Goal: Information Seeking & Learning: Learn about a topic

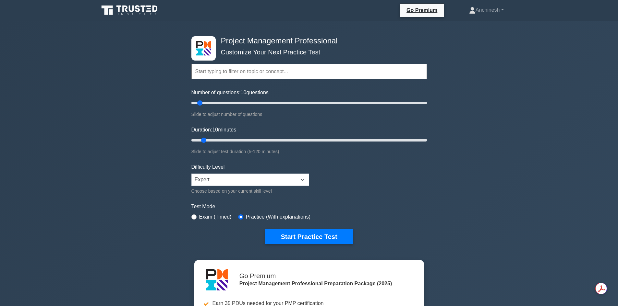
click at [243, 70] on input "text" at bounding box center [308, 72] width 235 height 16
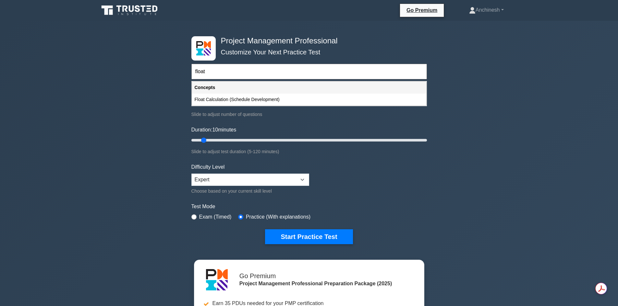
click at [195, 72] on input "float" at bounding box center [308, 72] width 235 height 16
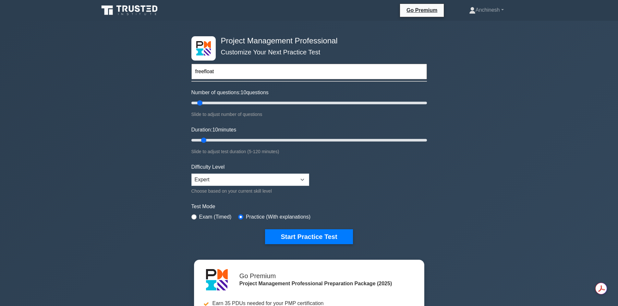
type input "free float"
drag, startPoint x: 205, startPoint y: 72, endPoint x: 176, endPoint y: 69, distance: 29.6
click at [176, 69] on div "Project Management Professional Customize Your Next Practice Test free float To…" at bounding box center [309, 219] width 618 height 396
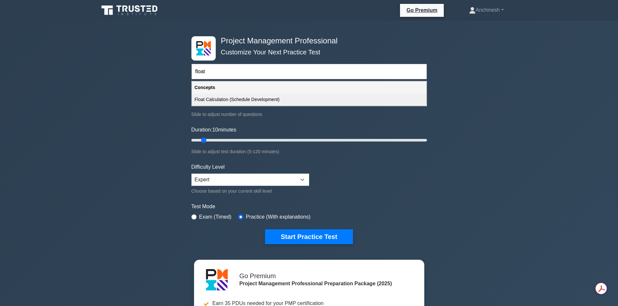
click at [262, 100] on div "Float Calculation (Schedule Development)" at bounding box center [309, 100] width 234 height 12
type input "Float Calculation (Schedule Development)"
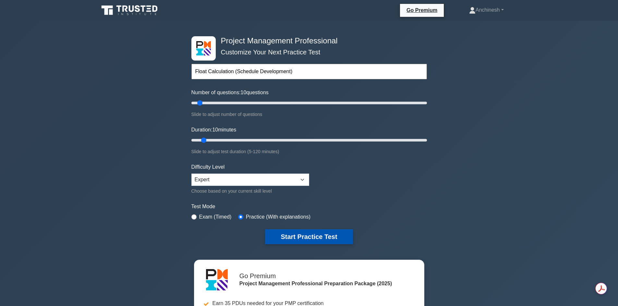
click at [302, 234] on button "Start Practice Test" at bounding box center [309, 237] width 88 height 15
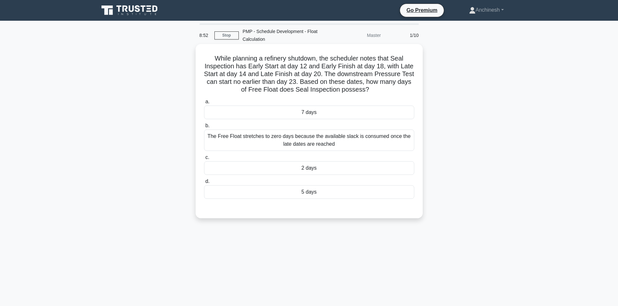
click at [315, 193] on div "5 days" at bounding box center [309, 192] width 210 height 14
click at [204, 184] on input "d. 5 days" at bounding box center [204, 182] width 0 height 4
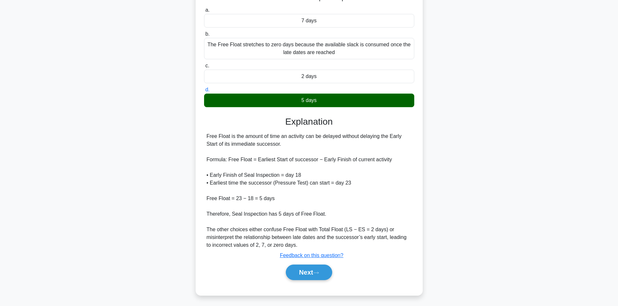
scroll to position [94, 0]
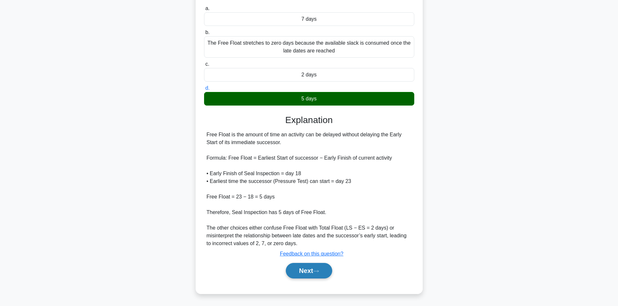
click at [315, 270] on button "Next" at bounding box center [309, 271] width 46 height 16
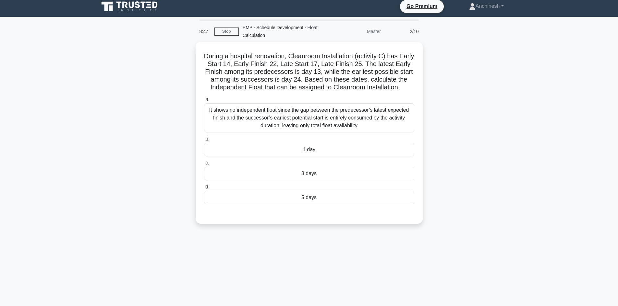
scroll to position [0, 0]
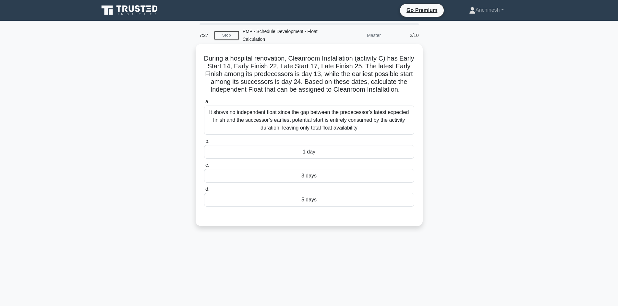
click at [310, 156] on div "1 day" at bounding box center [309, 152] width 210 height 14
click at [204, 144] on input "b. 1 day" at bounding box center [204, 141] width 0 height 4
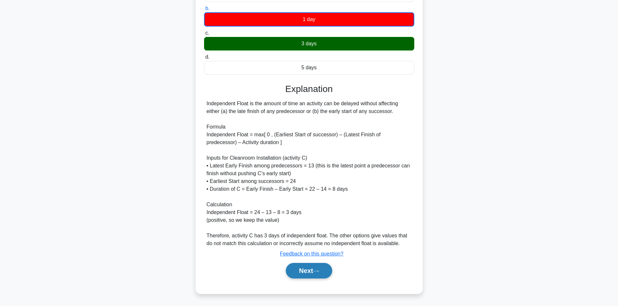
click at [314, 269] on button "Next" at bounding box center [309, 271] width 46 height 16
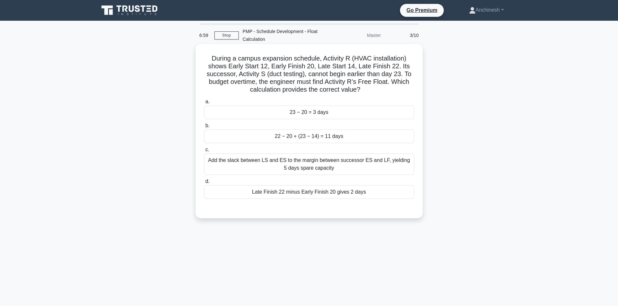
click at [306, 114] on div "23 − 20 = 3 days" at bounding box center [309, 113] width 210 height 14
click at [204, 104] on input "a. 23 − 20 = 3 days" at bounding box center [204, 102] width 0 height 4
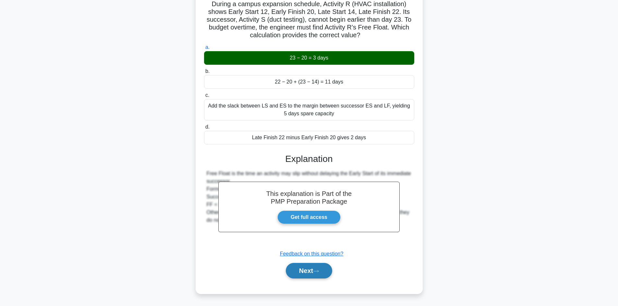
click at [314, 269] on button "Next" at bounding box center [309, 271] width 46 height 16
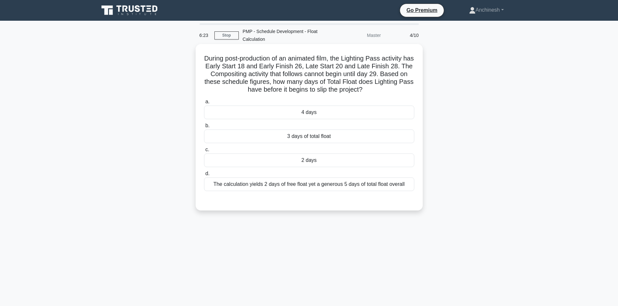
click at [323, 161] on div "2 days" at bounding box center [309, 161] width 210 height 14
click at [204, 152] on input "c. 2 days" at bounding box center [204, 150] width 0 height 4
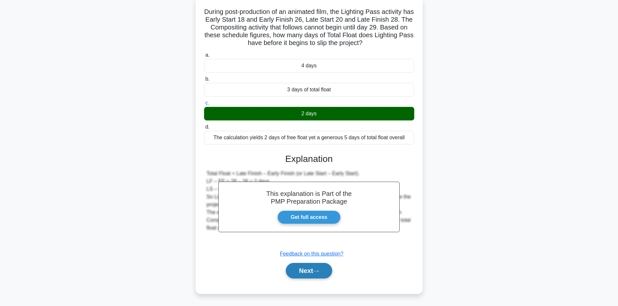
click at [305, 271] on button "Next" at bounding box center [309, 271] width 46 height 16
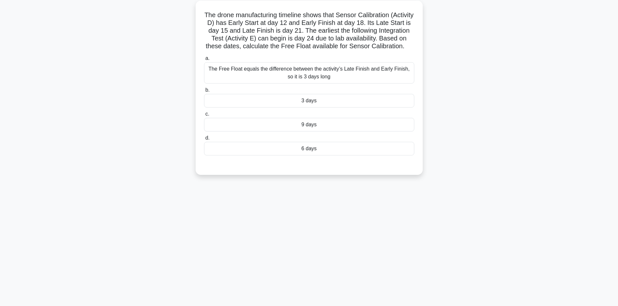
scroll to position [44, 0]
click at [310, 155] on div "6 days" at bounding box center [309, 149] width 210 height 14
click at [204, 140] on input "d. 6 days" at bounding box center [204, 138] width 0 height 4
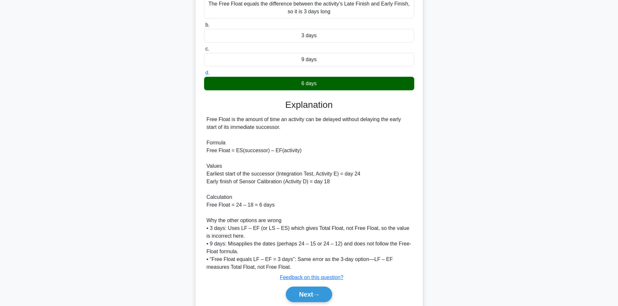
scroll to position [140, 0]
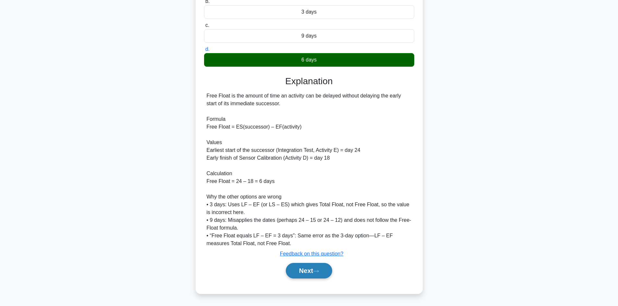
click at [312, 271] on button "Next" at bounding box center [309, 271] width 46 height 16
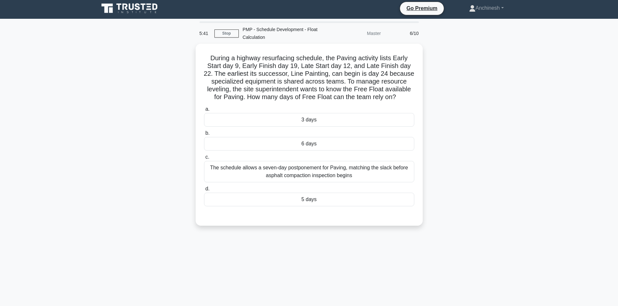
scroll to position [0, 0]
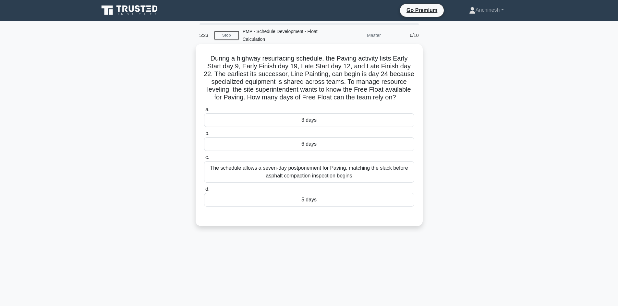
click at [308, 202] on div "5 days" at bounding box center [309, 200] width 210 height 14
click at [204, 192] on input "d. 5 days" at bounding box center [204, 189] width 0 height 4
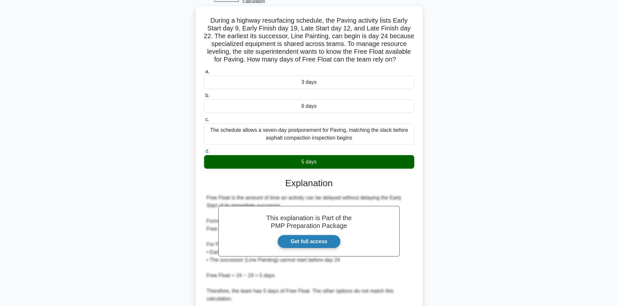
scroll to position [94, 0]
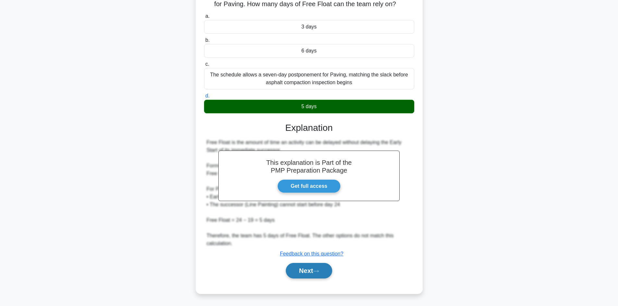
click at [309, 270] on button "Next" at bounding box center [309, 271] width 46 height 16
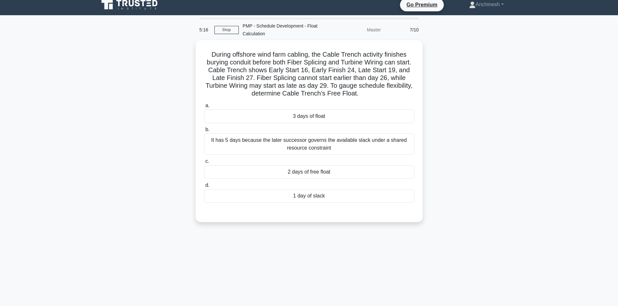
scroll to position [0, 0]
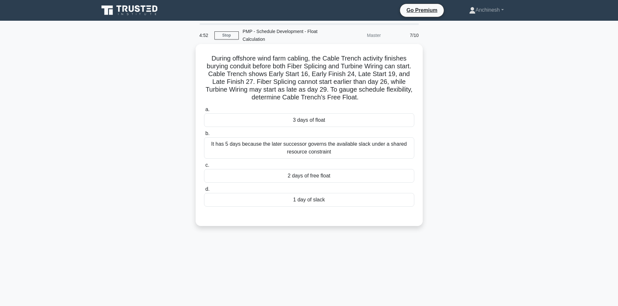
click at [304, 178] on div "2 days of free float" at bounding box center [309, 176] width 210 height 14
click at [204, 168] on input "c. 2 days of free float" at bounding box center [204, 165] width 0 height 4
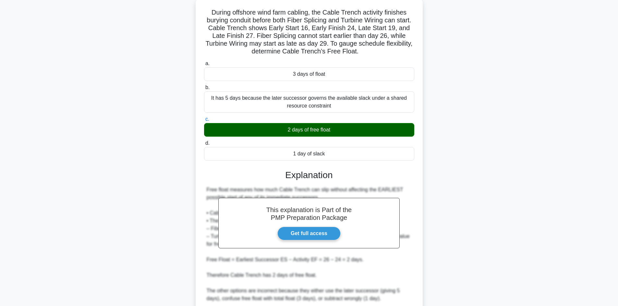
scroll to position [101, 0]
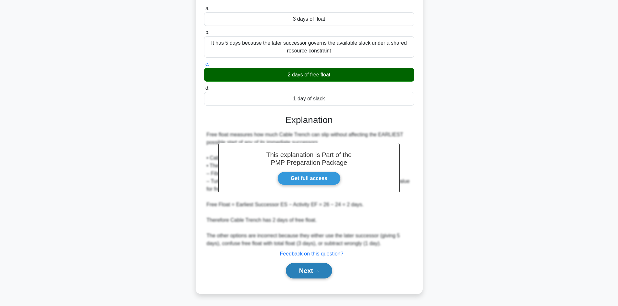
click at [315, 268] on button "Next" at bounding box center [309, 271] width 46 height 16
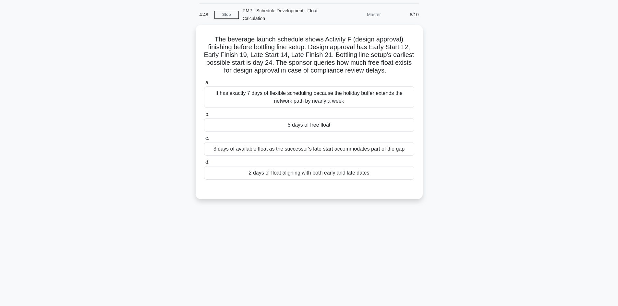
scroll to position [0, 0]
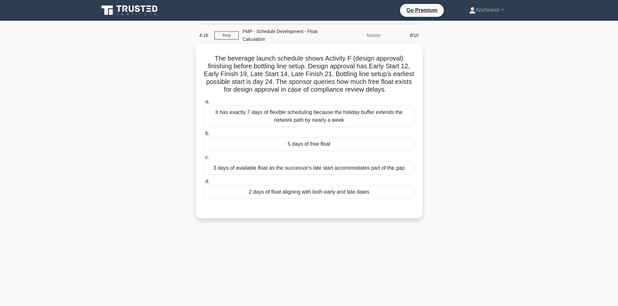
click at [305, 145] on div "5 days of free float" at bounding box center [309, 144] width 210 height 14
click at [204, 136] on input "b. 5 days of free float" at bounding box center [204, 134] width 0 height 4
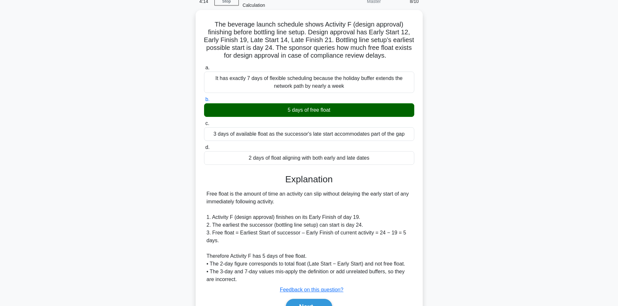
scroll to position [70, 0]
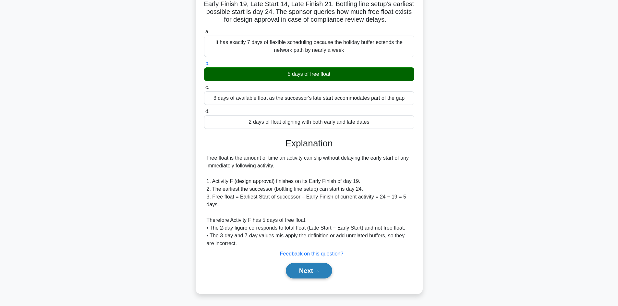
click at [311, 269] on button "Next" at bounding box center [309, 271] width 46 height 16
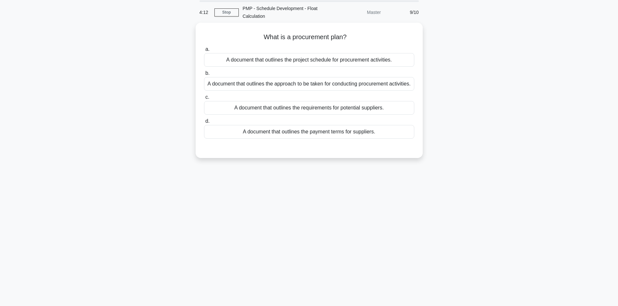
scroll to position [0, 0]
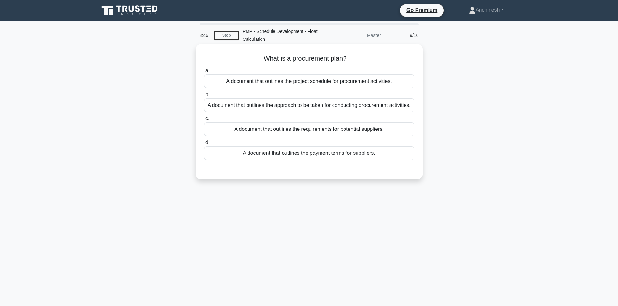
click at [306, 109] on div "A document that outlines the approach to be taken for conducting procurement ac…" at bounding box center [309, 106] width 210 height 14
click at [204, 97] on input "b. A document that outlines the approach to be taken for conducting procurement…" at bounding box center [204, 95] width 0 height 4
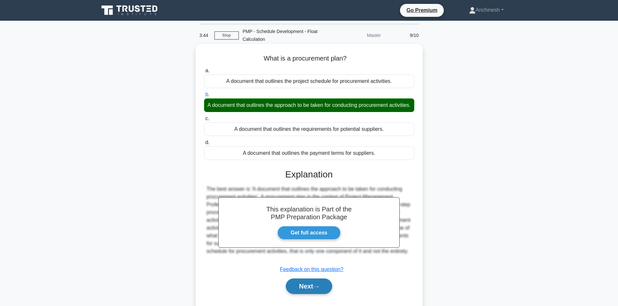
click at [306, 294] on button "Next" at bounding box center [309, 287] width 46 height 16
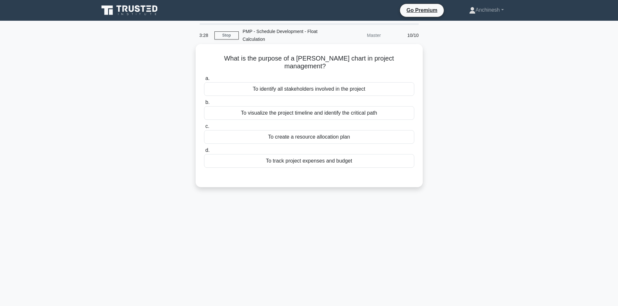
click at [318, 106] on div "To visualize the project timeline and identify the critical path" at bounding box center [309, 113] width 210 height 14
click at [204, 105] on input "b. To visualize the project timeline and identify the critical path" at bounding box center [204, 103] width 0 height 4
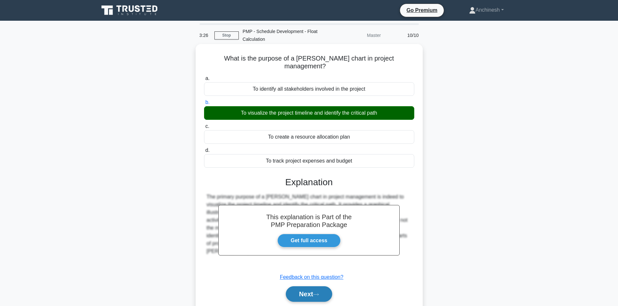
click at [301, 291] on button "Next" at bounding box center [309, 295] width 46 height 16
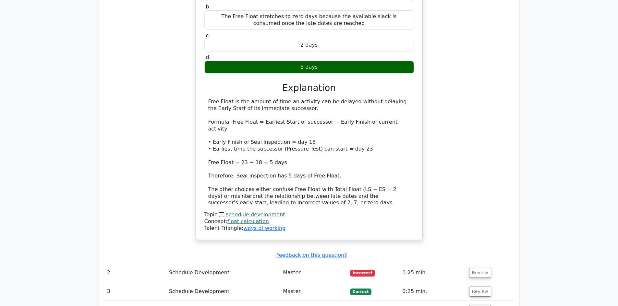
scroll to position [616, 0]
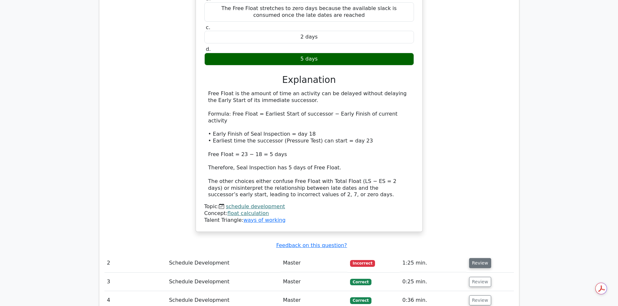
click at [477, 258] on button "Review" at bounding box center [480, 263] width 22 height 10
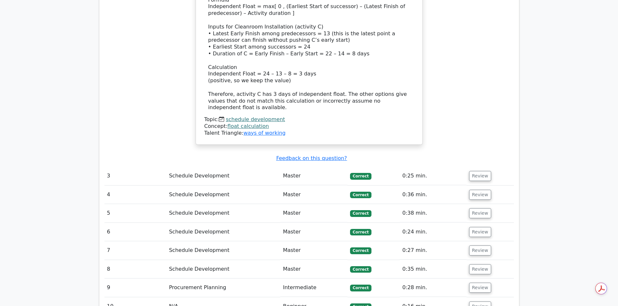
scroll to position [1103, 0]
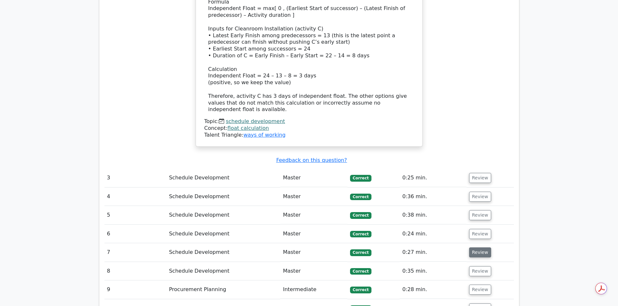
click at [475, 248] on button "Review" at bounding box center [480, 253] width 22 height 10
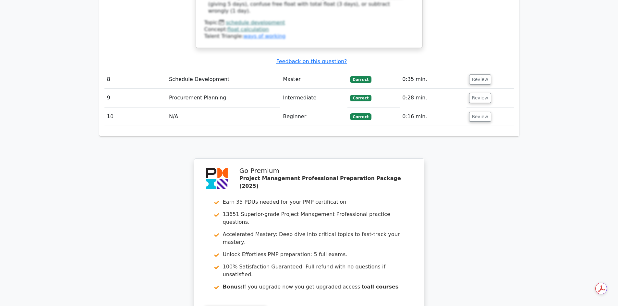
scroll to position [1706, 0]
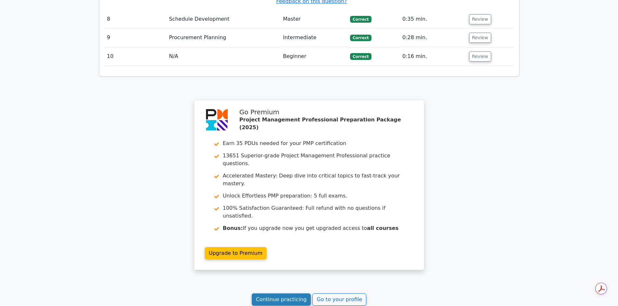
click at [282, 294] on link "Continue practicing" at bounding box center [281, 300] width 59 height 12
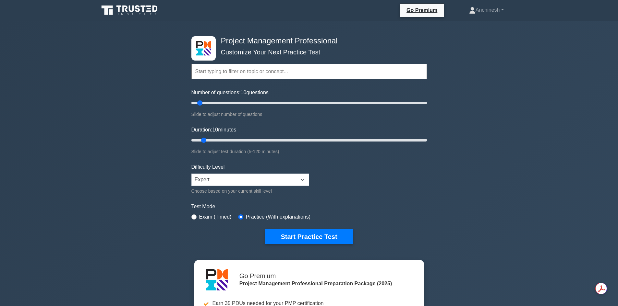
click at [211, 72] on input "text" at bounding box center [308, 72] width 235 height 16
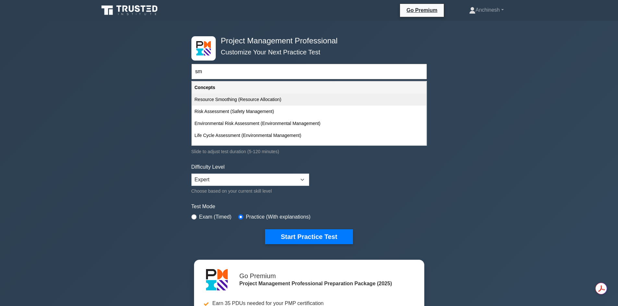
click at [221, 98] on div "Resource Smoothing (Resource Allocation)" at bounding box center [309, 100] width 234 height 12
type input "Resource Smoothing (Resource Allocation)"
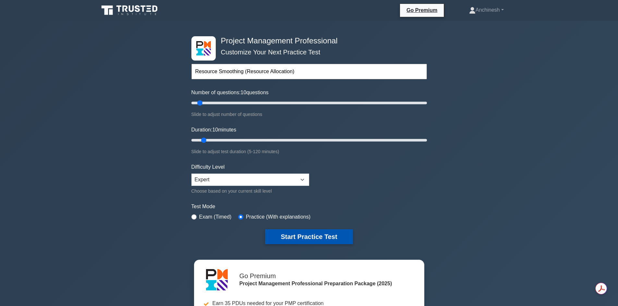
click at [294, 235] on button "Start Practice Test" at bounding box center [309, 237] width 88 height 15
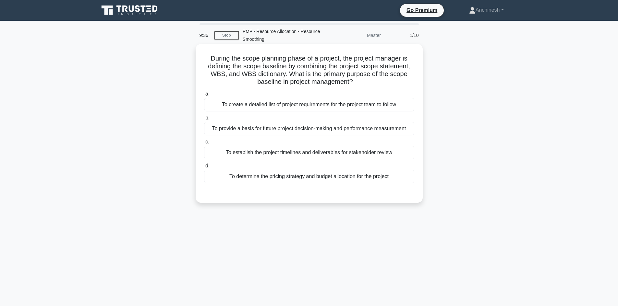
click at [314, 129] on div "To provide a basis for future project decision-making and performance measureme…" at bounding box center [309, 129] width 210 height 14
click at [204, 120] on input "b. To provide a basis for future project decision-making and performance measur…" at bounding box center [204, 118] width 0 height 4
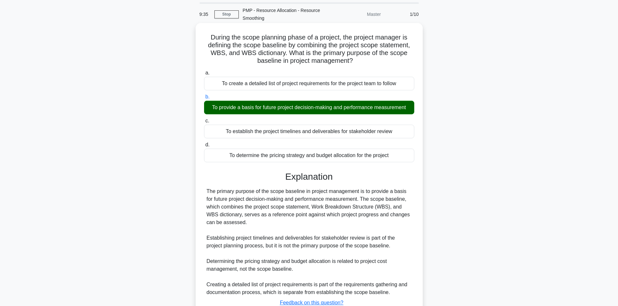
scroll to position [32, 0]
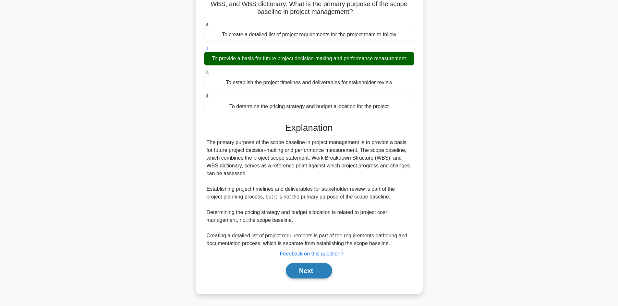
click at [305, 266] on button "Next" at bounding box center [309, 271] width 46 height 16
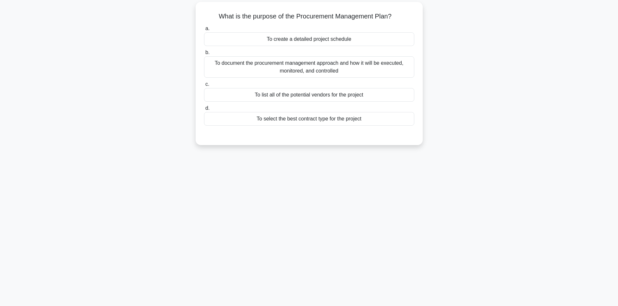
scroll to position [0, 0]
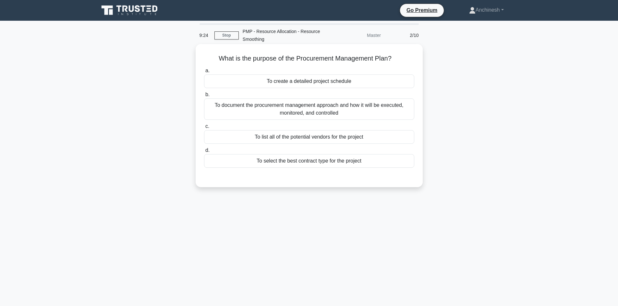
click at [320, 110] on div "To document the procurement management approach and how it will be executed, mo…" at bounding box center [309, 109] width 210 height 21
click at [204, 97] on input "b. To document the procurement management approach and how it will be executed,…" at bounding box center [204, 95] width 0 height 4
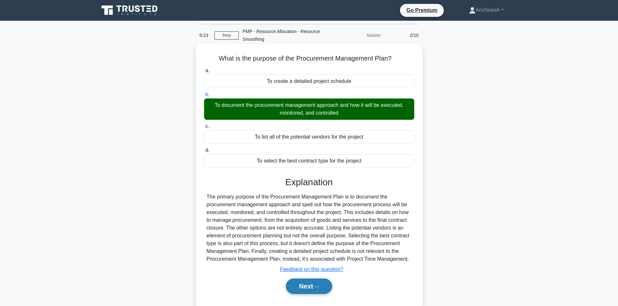
click at [299, 293] on button "Next" at bounding box center [309, 287] width 46 height 16
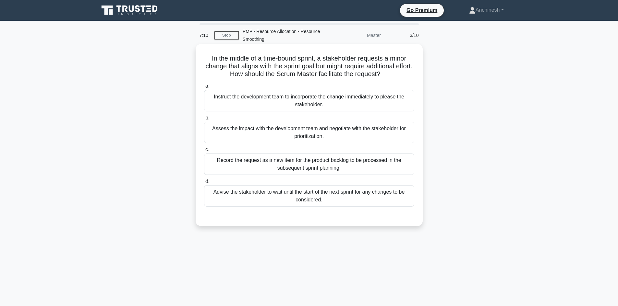
click at [292, 130] on div "Assess the impact with the development team and negotiate with the stakeholder …" at bounding box center [309, 132] width 210 height 21
click at [204, 120] on input "b. Assess the impact with the development team and negotiate with the stakehold…" at bounding box center [204, 118] width 0 height 4
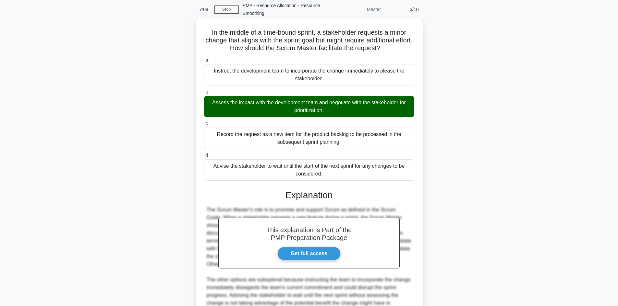
scroll to position [109, 0]
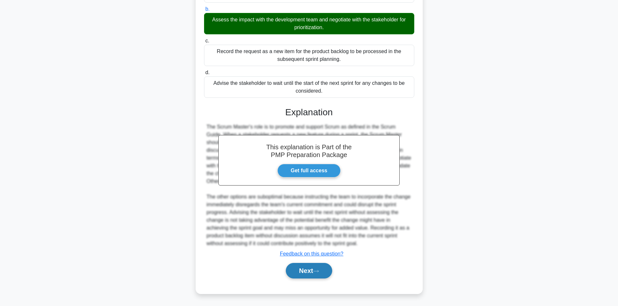
click at [304, 274] on button "Next" at bounding box center [309, 271] width 46 height 16
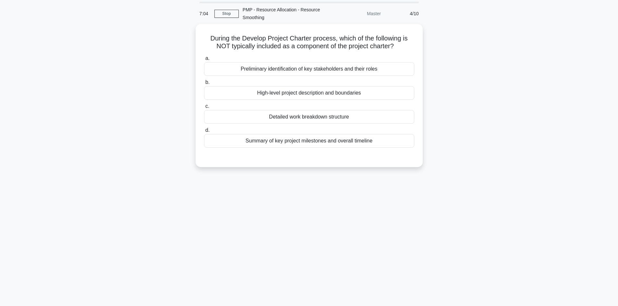
scroll to position [0, 0]
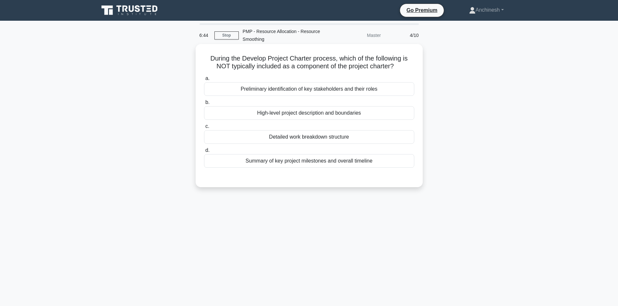
click at [314, 135] on div "Detailed work breakdown structure" at bounding box center [309, 137] width 210 height 14
click at [204, 129] on input "c. Detailed work breakdown structure" at bounding box center [204, 127] width 0 height 4
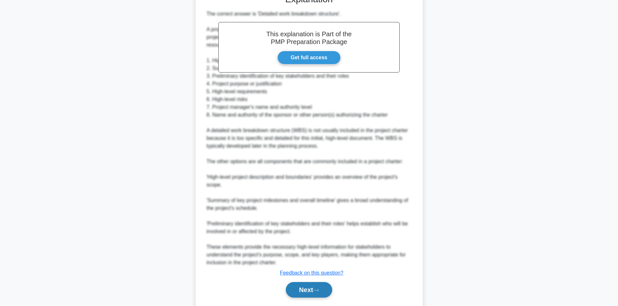
scroll to position [203, 0]
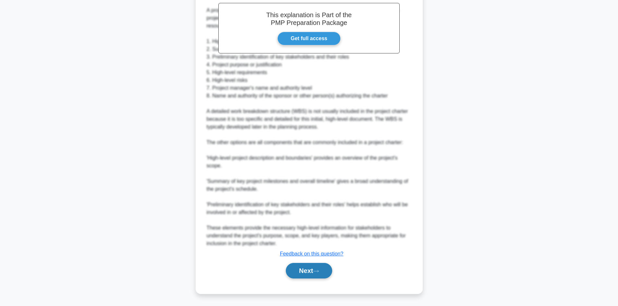
click at [303, 271] on button "Next" at bounding box center [309, 271] width 46 height 16
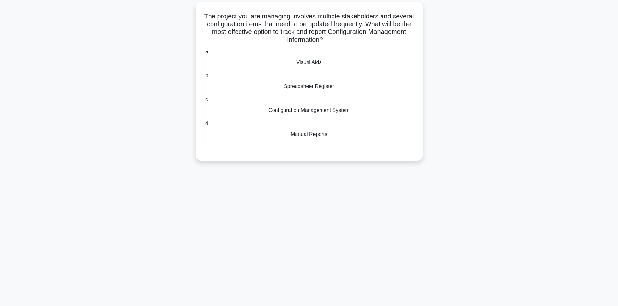
click at [302, 271] on div "6:38 Stop PMP - Resource Allocation - Resource Smoothing Master 5/10 The projec…" at bounding box center [309, 142] width 428 height 324
click at [301, 110] on div "Configuration Management System" at bounding box center [309, 109] width 210 height 14
click at [204, 101] on input "c. Configuration Management System" at bounding box center [204, 98] width 0 height 4
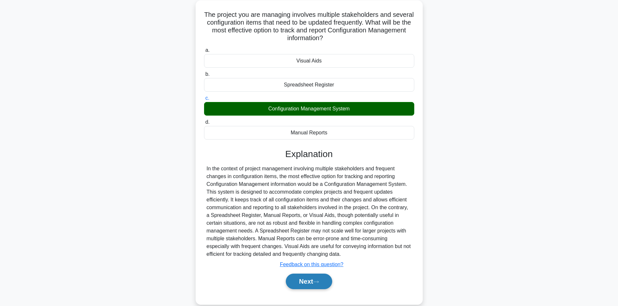
click at [301, 276] on button "Next" at bounding box center [309, 282] width 46 height 16
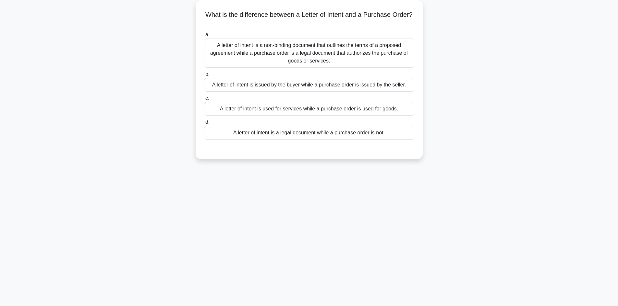
click at [308, 58] on div "A letter of intent is a non-binding document that outlines the terms of a propo…" at bounding box center [309, 53] width 210 height 29
click at [204, 37] on input "a. A letter of intent is a non-binding document that outlines the terms of a pr…" at bounding box center [204, 35] width 0 height 4
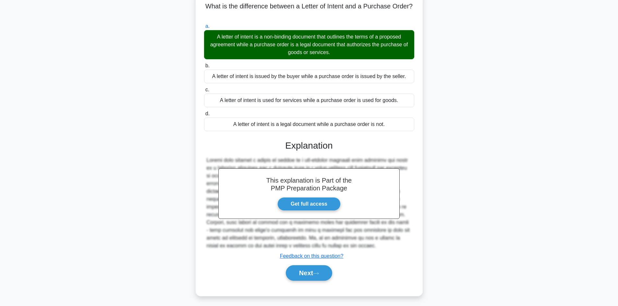
scroll to position [55, 0]
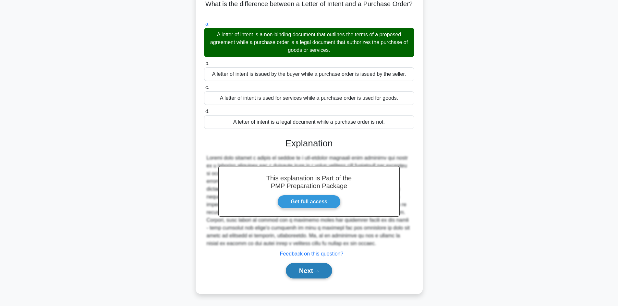
click at [302, 266] on button "Next" at bounding box center [309, 271] width 46 height 16
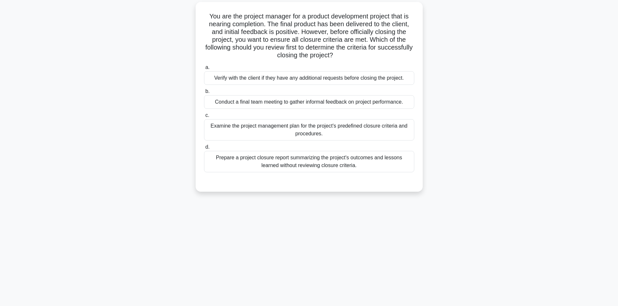
scroll to position [44, 0]
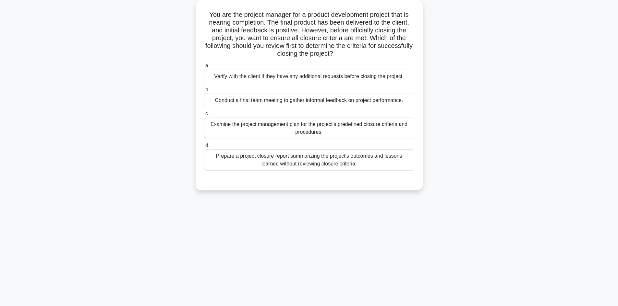
click at [301, 131] on div "Examine the project management plan for the project's predefined closure criter…" at bounding box center [309, 128] width 210 height 21
click at [204, 116] on input "c. Examine the project management plan for the project's predefined closure cri…" at bounding box center [204, 114] width 0 height 4
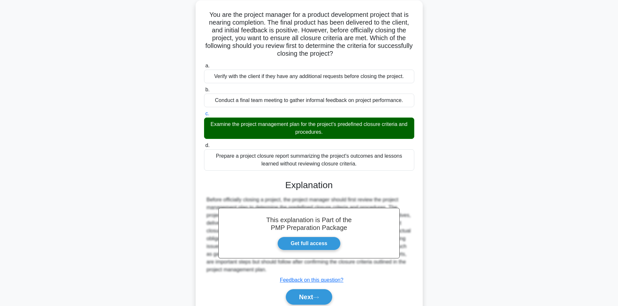
scroll to position [70, 0]
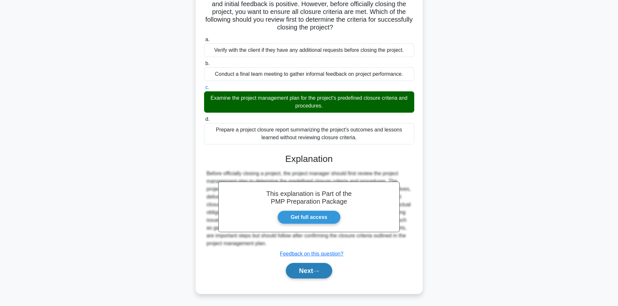
click at [302, 271] on button "Next" at bounding box center [309, 271] width 46 height 16
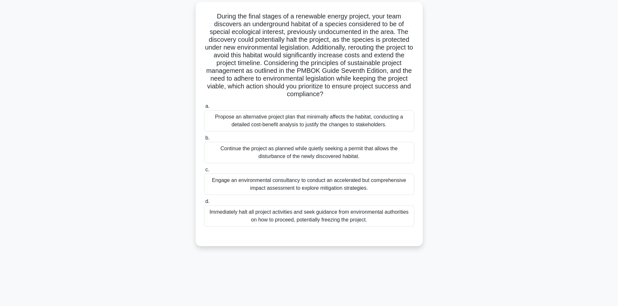
scroll to position [44, 0]
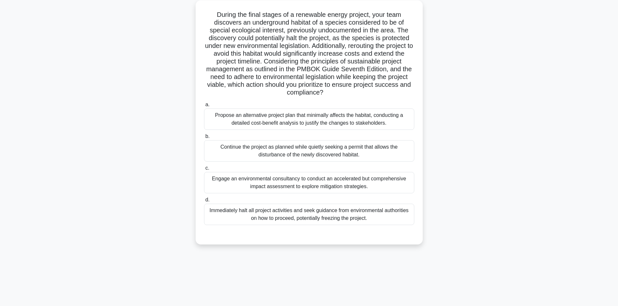
drag, startPoint x: 324, startPoint y: 179, endPoint x: 324, endPoint y: 184, distance: 4.9
click at [325, 178] on div "Engage an environmental consultancy to conduct an accelerated but comprehensive…" at bounding box center [309, 182] width 210 height 21
click at [311, 176] on div "Engage an environmental consultancy to conduct an accelerated but comprehensive…" at bounding box center [309, 182] width 210 height 21
click at [204, 171] on input "c. Engage an environmental consultancy to conduct an accelerated but comprehens…" at bounding box center [204, 168] width 0 height 4
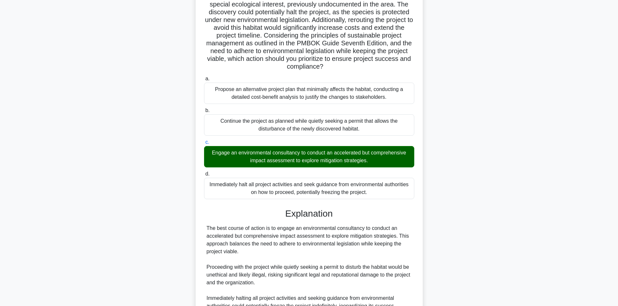
scroll to position [179, 0]
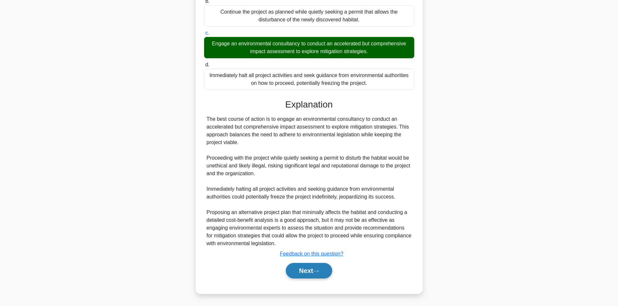
click at [304, 270] on button "Next" at bounding box center [309, 271] width 46 height 16
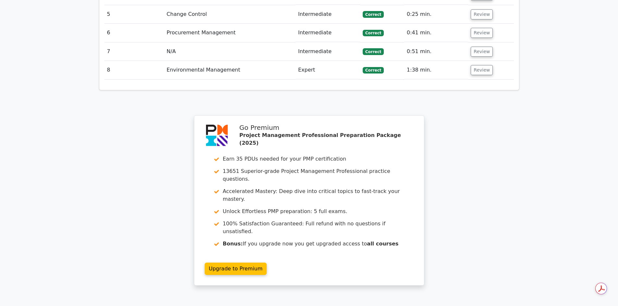
scroll to position [984, 0]
